Goal: Transaction & Acquisition: Purchase product/service

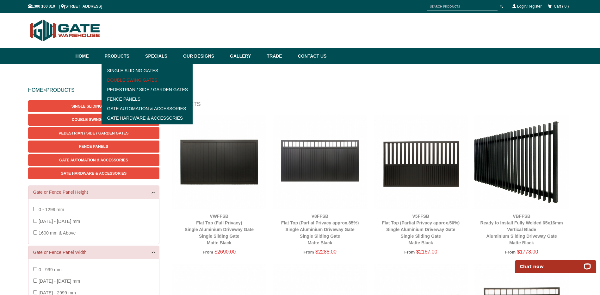
click at [122, 79] on link "Double Swing Gates" at bounding box center [147, 79] width 88 height 9
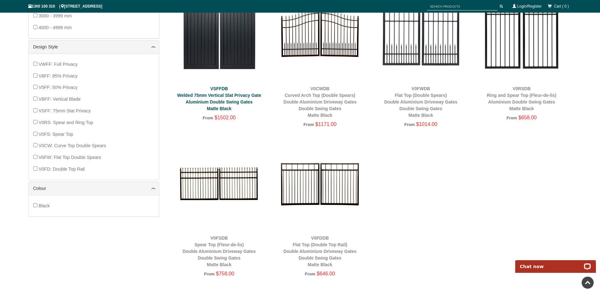
scroll to position [300, 0]
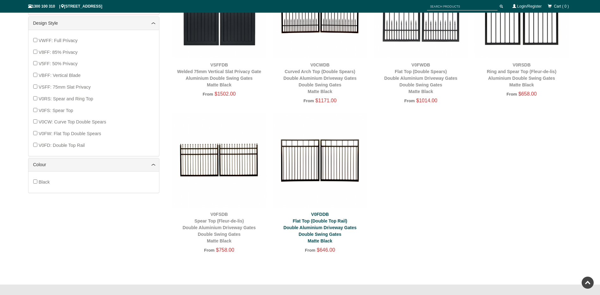
click at [340, 228] on link "V0FDDB Flat Top (Double Top Rail) Double Aluminium Driveway Gates Double Swing …" at bounding box center [319, 228] width 73 height 32
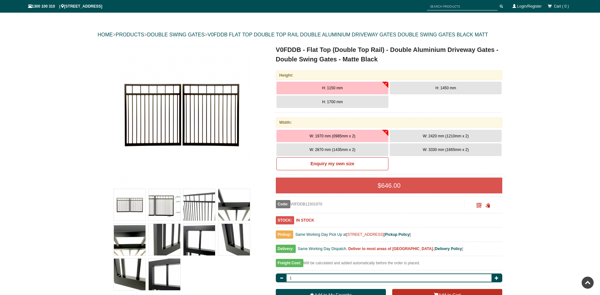
scroll to position [16, 0]
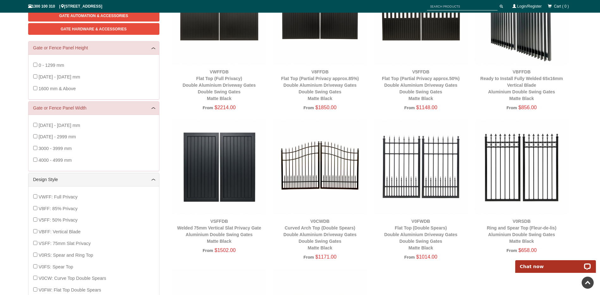
scroll to position [142, 0]
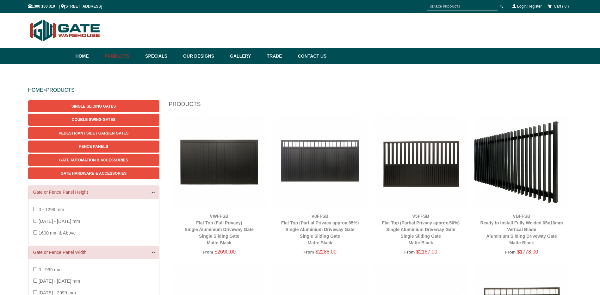
scroll to position [16, 0]
